Goal: Task Accomplishment & Management: Use online tool/utility

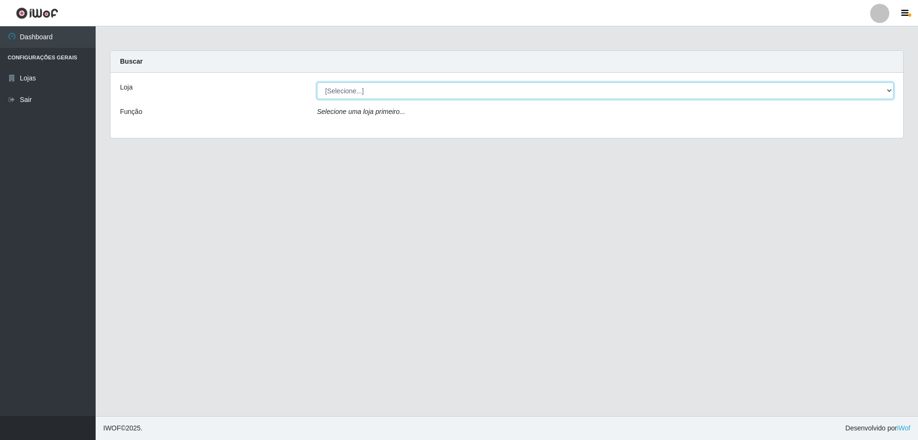
click at [460, 88] on select "[Selecione...] Atacado Vem - [STREET_ADDRESS]" at bounding box center [605, 90] width 577 height 17
select select "461"
click at [317, 82] on select "[Selecione...] Atacado Vem - [STREET_ADDRESS]" at bounding box center [605, 90] width 577 height 17
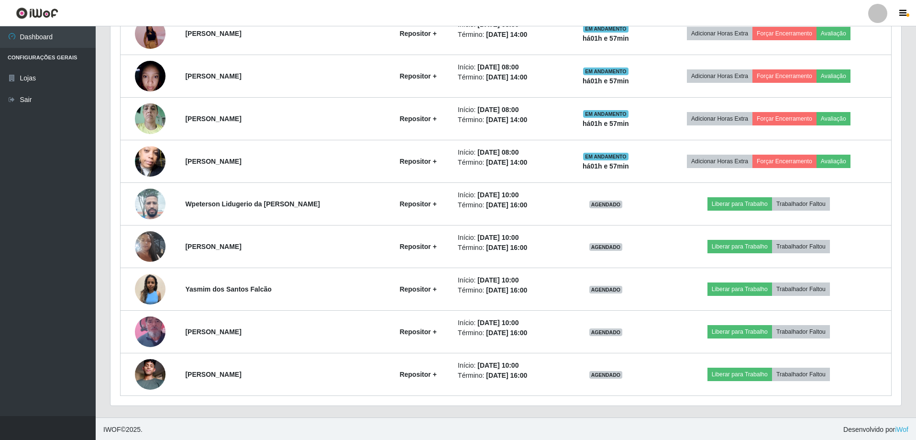
scroll to position [451, 0]
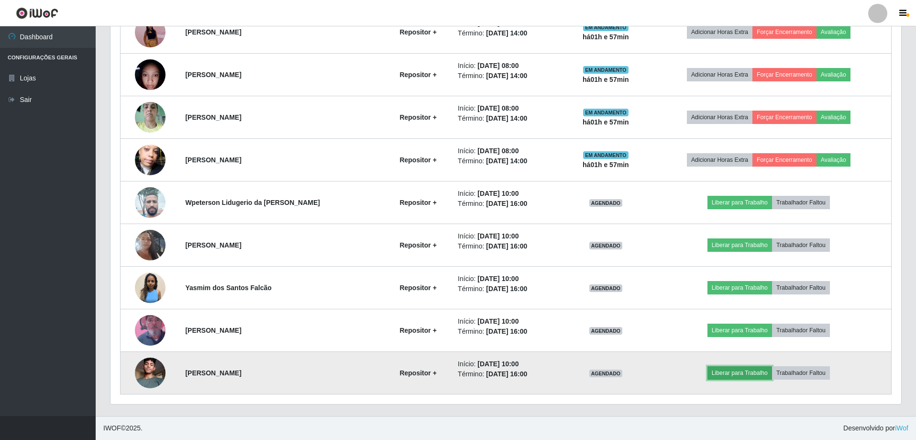
click at [716, 369] on button "Liberar para Trabalho" at bounding box center [739, 372] width 65 height 13
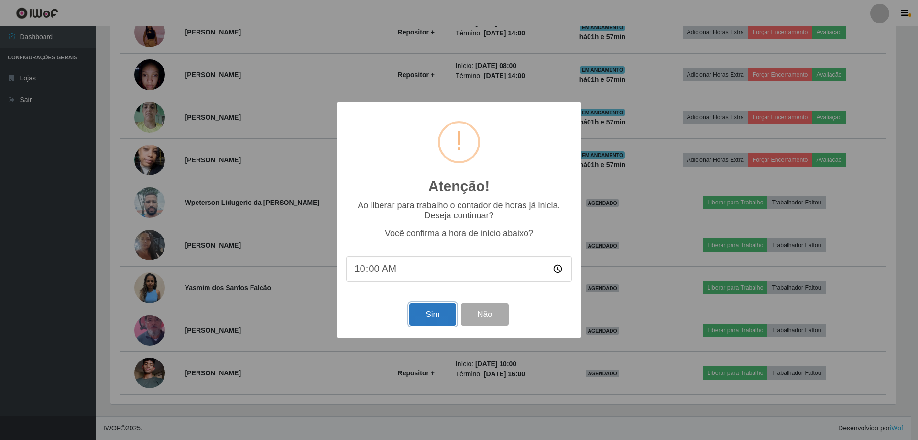
click at [414, 311] on button "Sim" at bounding box center [432, 314] width 46 height 22
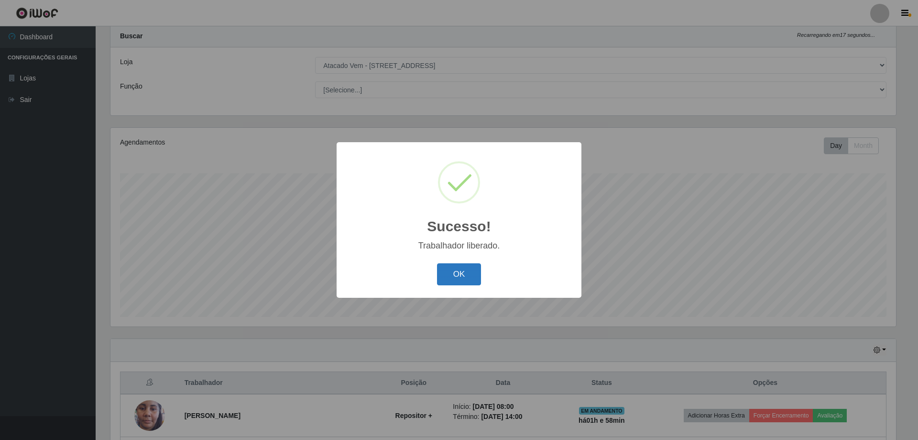
click at [460, 276] on button "OK" at bounding box center [459, 274] width 44 height 22
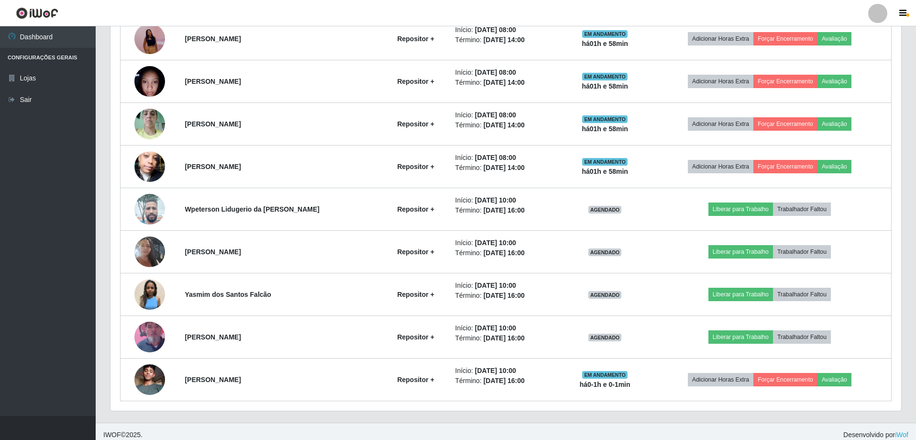
scroll to position [451, 0]
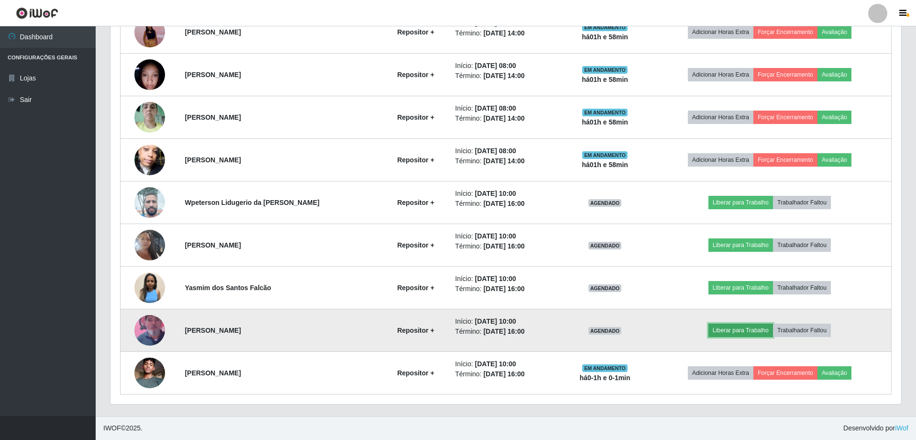
click at [720, 329] on button "Liberar para Trabalho" at bounding box center [740, 329] width 65 height 13
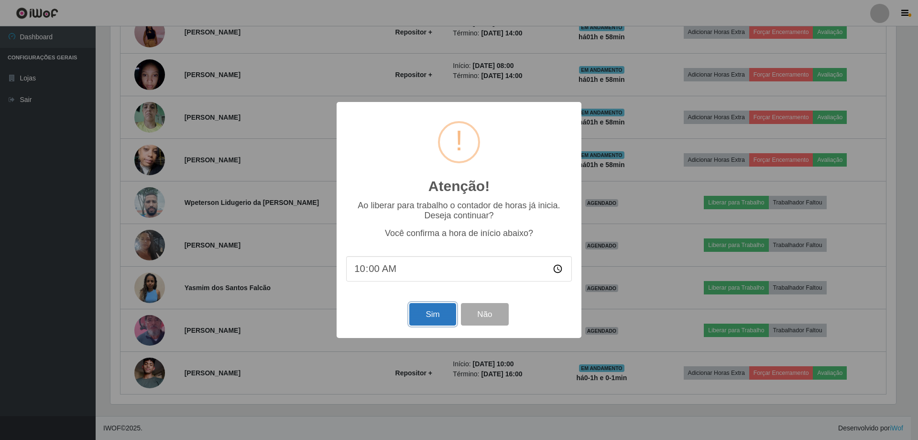
click at [440, 319] on button "Sim" at bounding box center [432, 314] width 46 height 22
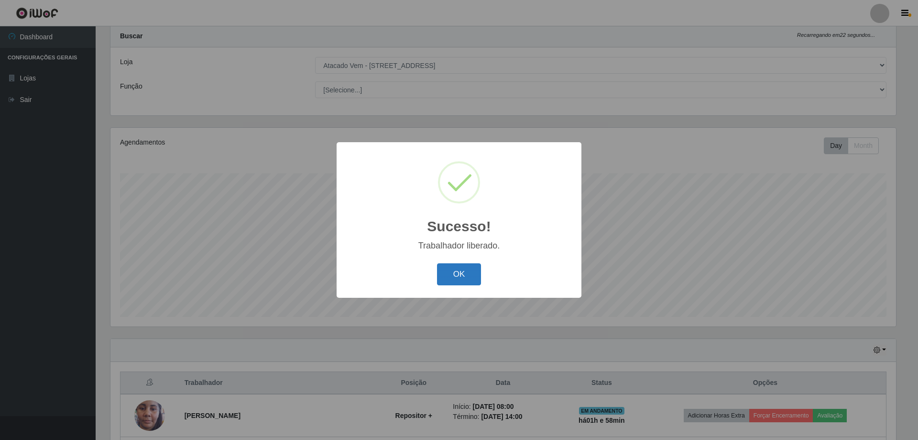
click at [455, 274] on button "OK" at bounding box center [459, 274] width 44 height 22
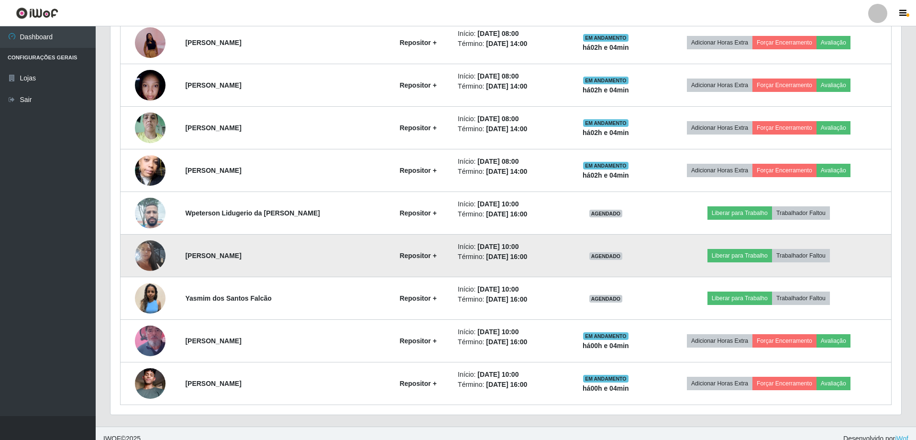
scroll to position [451, 0]
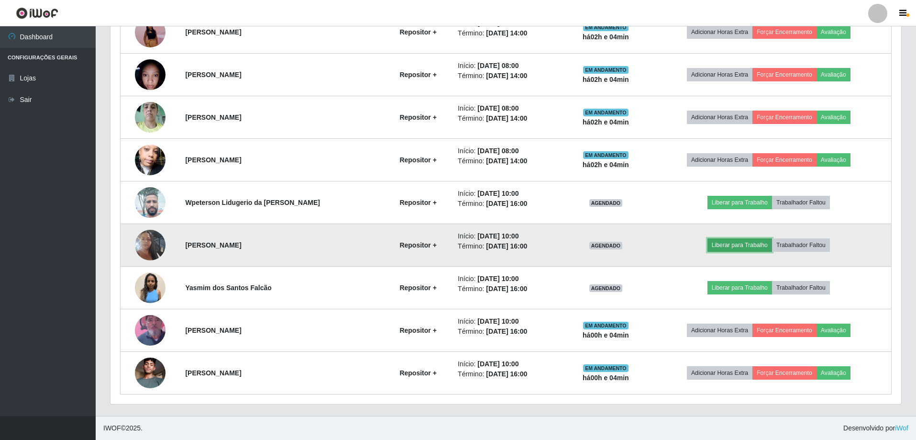
click at [743, 243] on button "Liberar para Trabalho" at bounding box center [739, 244] width 65 height 13
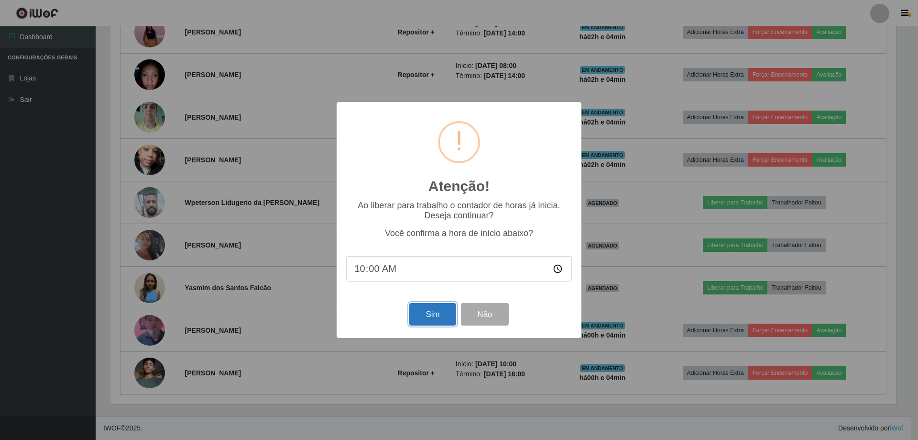
click at [433, 318] on button "Sim" at bounding box center [432, 314] width 46 height 22
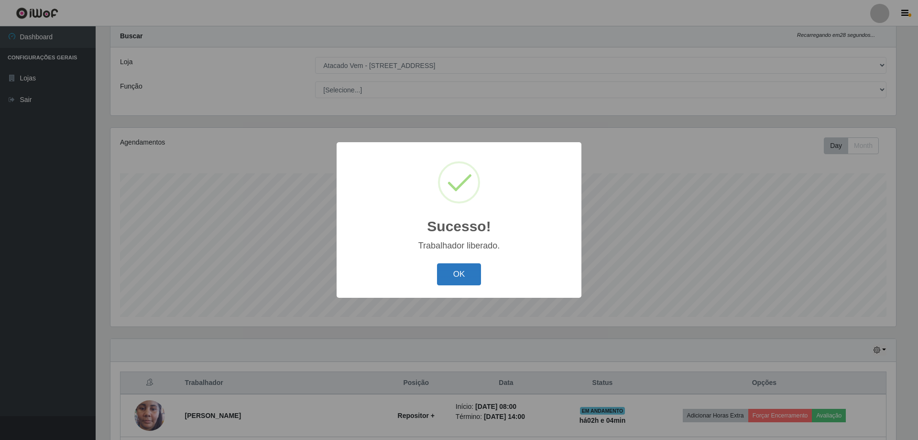
click at [460, 278] on button "OK" at bounding box center [459, 274] width 44 height 22
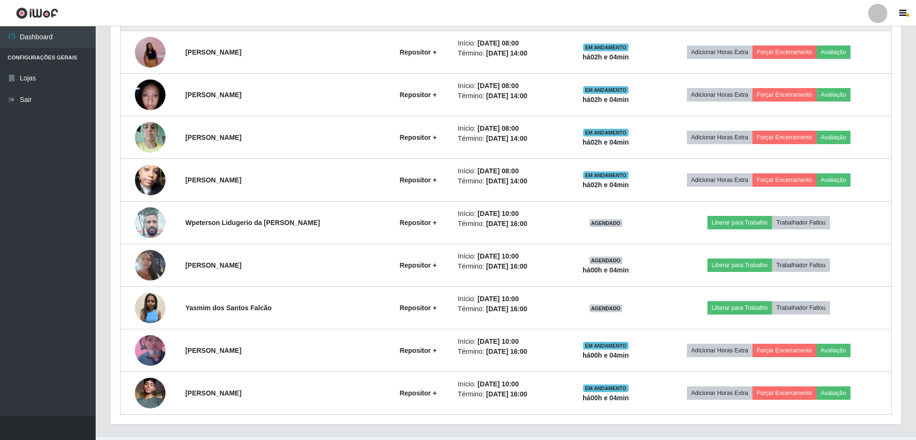
scroll to position [451, 0]
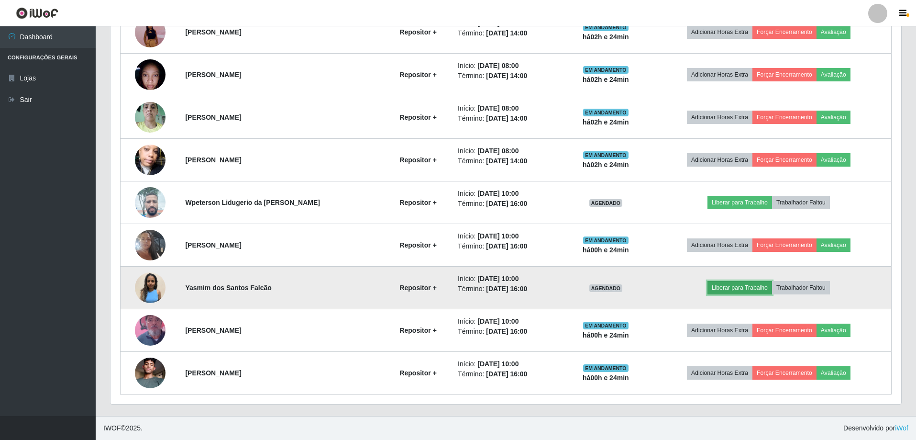
click at [728, 286] on button "Liberar para Trabalho" at bounding box center [739, 287] width 65 height 13
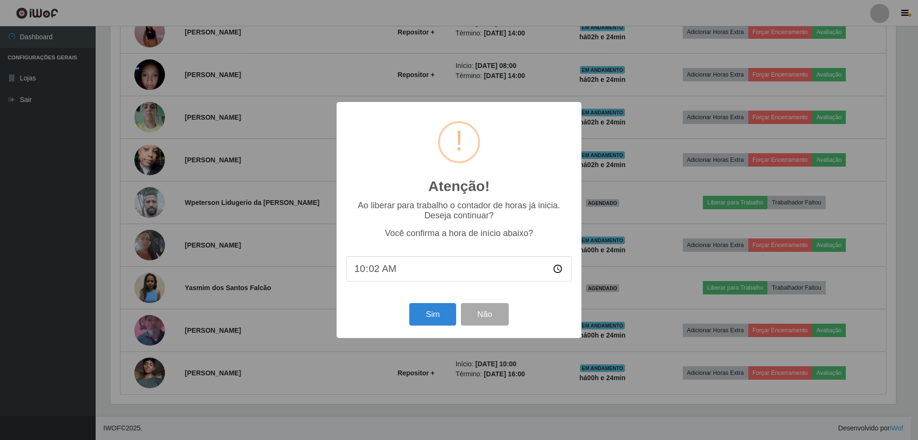
type input "10:24"
click at [434, 316] on button "Sim" at bounding box center [432, 314] width 46 height 22
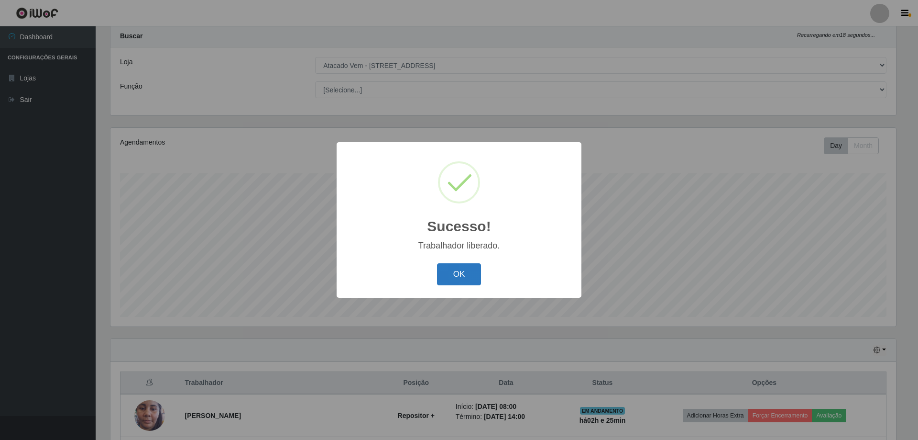
click at [450, 275] on button "OK" at bounding box center [459, 274] width 44 height 22
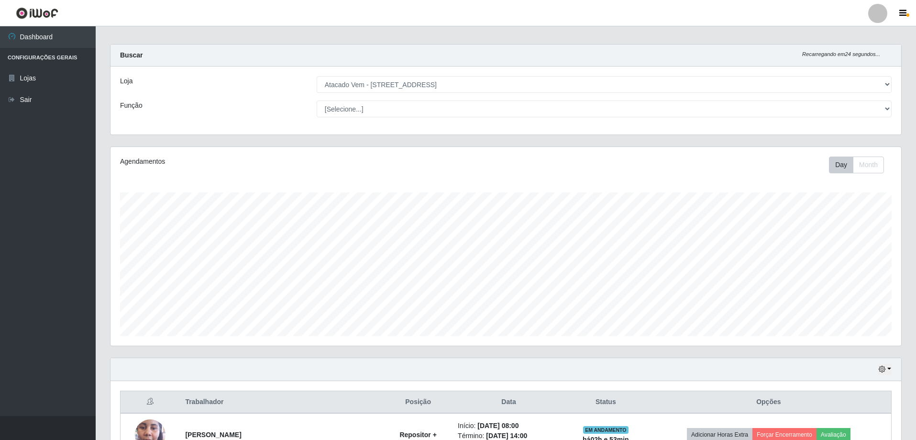
scroll to position [0, 0]
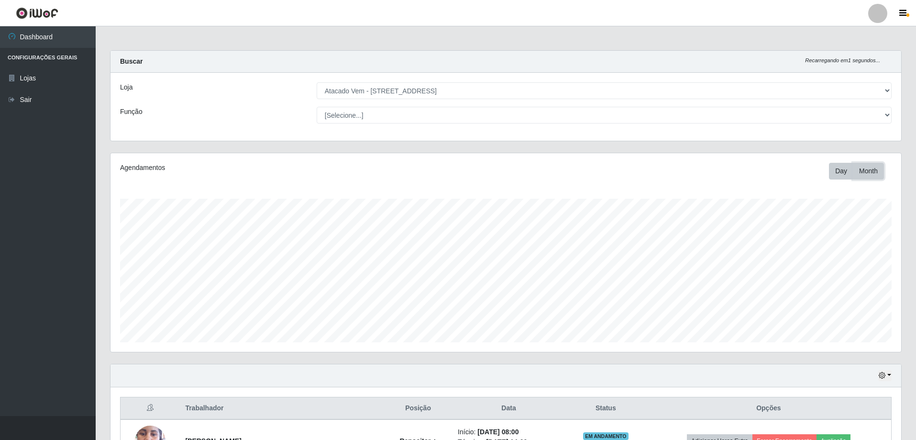
click at [874, 173] on button "Month" at bounding box center [868, 171] width 31 height 17
click at [841, 170] on button "Day" at bounding box center [841, 171] width 24 height 17
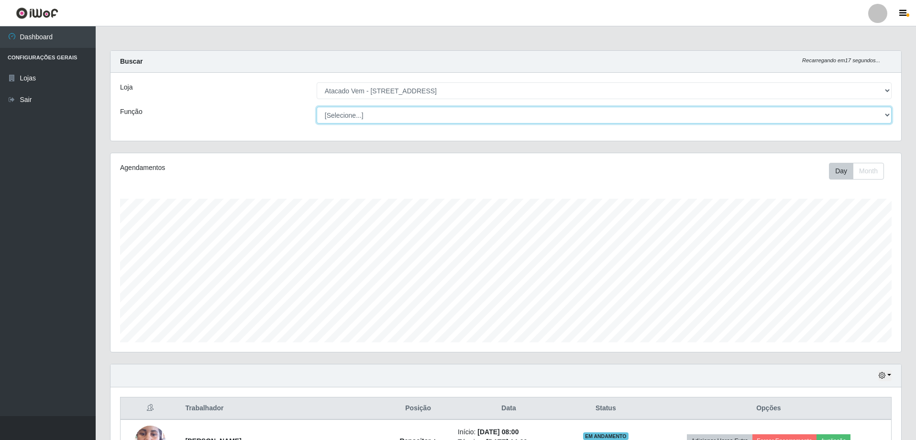
click at [342, 115] on select "[Selecione...] Carregador e Descarregador de Caminhão Carregador e Descarregado…" at bounding box center [604, 115] width 575 height 17
select select "24"
click at [317, 107] on select "[Selecione...] Carregador e Descarregador de Caminhão Carregador e Descarregado…" at bounding box center [604, 115] width 575 height 17
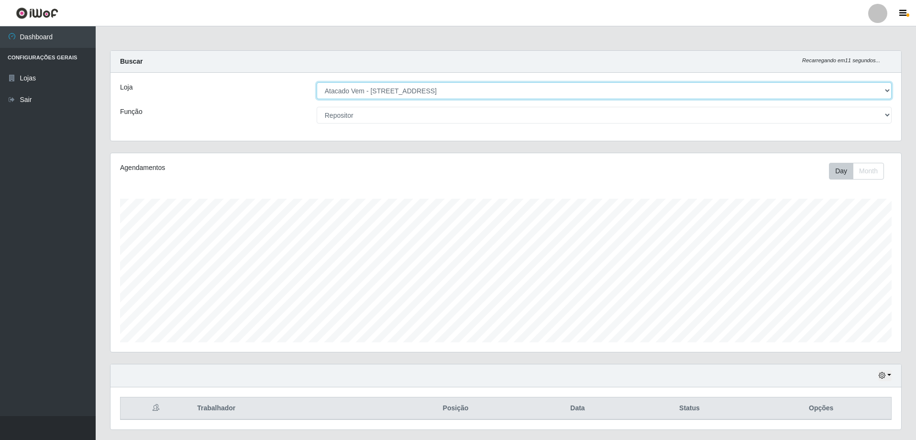
click at [458, 85] on select "[Selecione...] Atacado Vem - [STREET_ADDRESS]" at bounding box center [604, 90] width 575 height 17
